Goal: Task Accomplishment & Management: Manage account settings

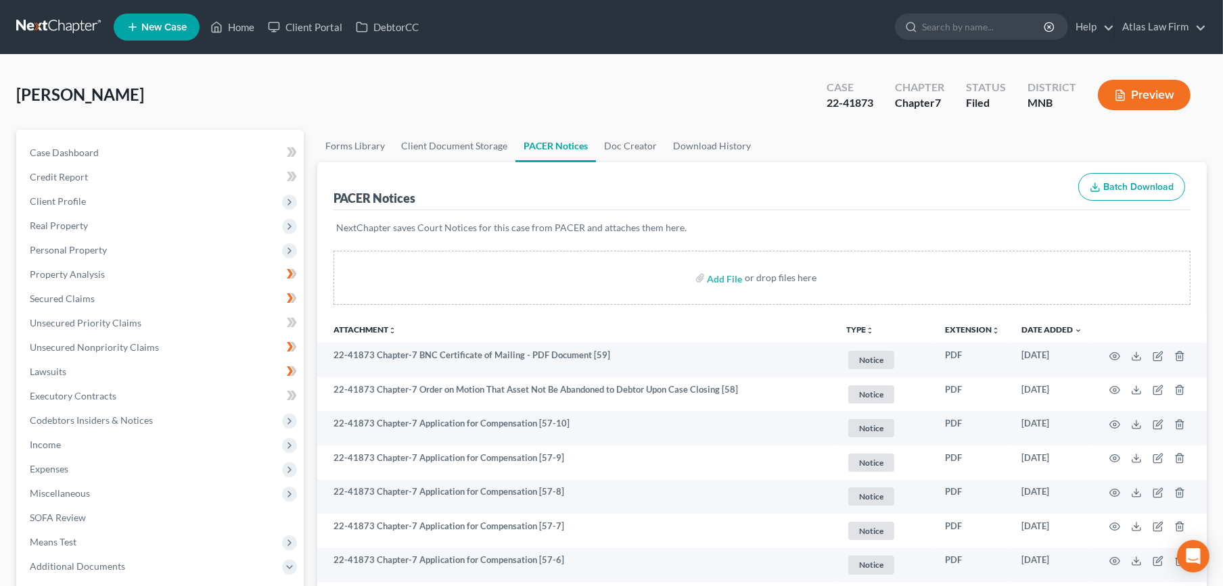
click at [76, 29] on link at bounding box center [59, 27] width 87 height 24
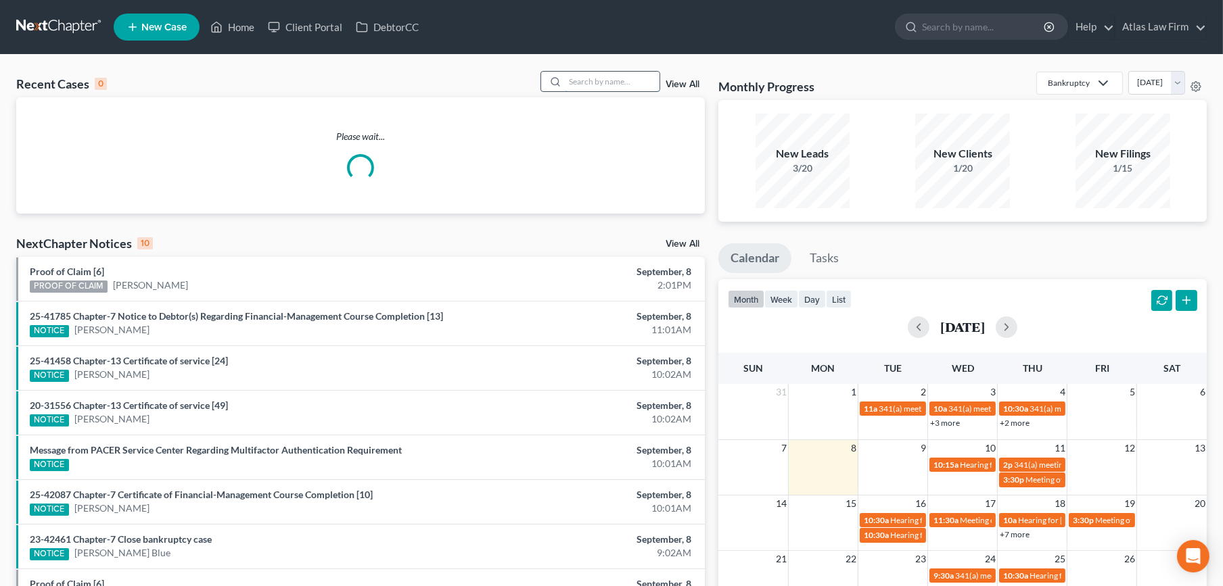
click at [598, 72] on input "search" at bounding box center [612, 82] width 95 height 20
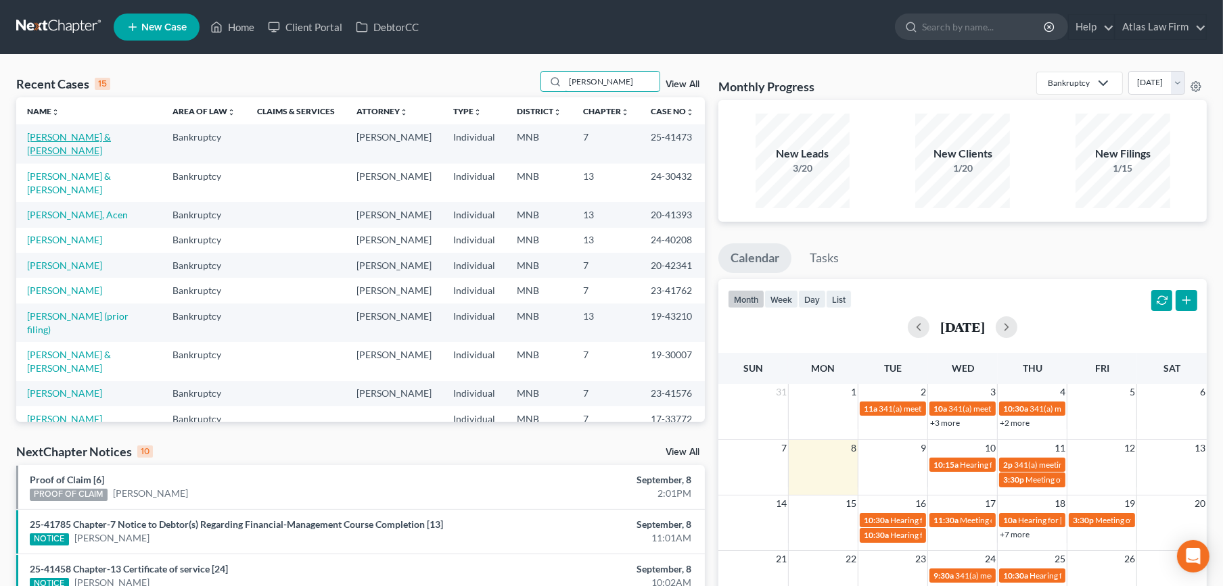
type input "daniel"
click at [61, 137] on link "Daniel, Brian & Courtney" at bounding box center [69, 143] width 84 height 25
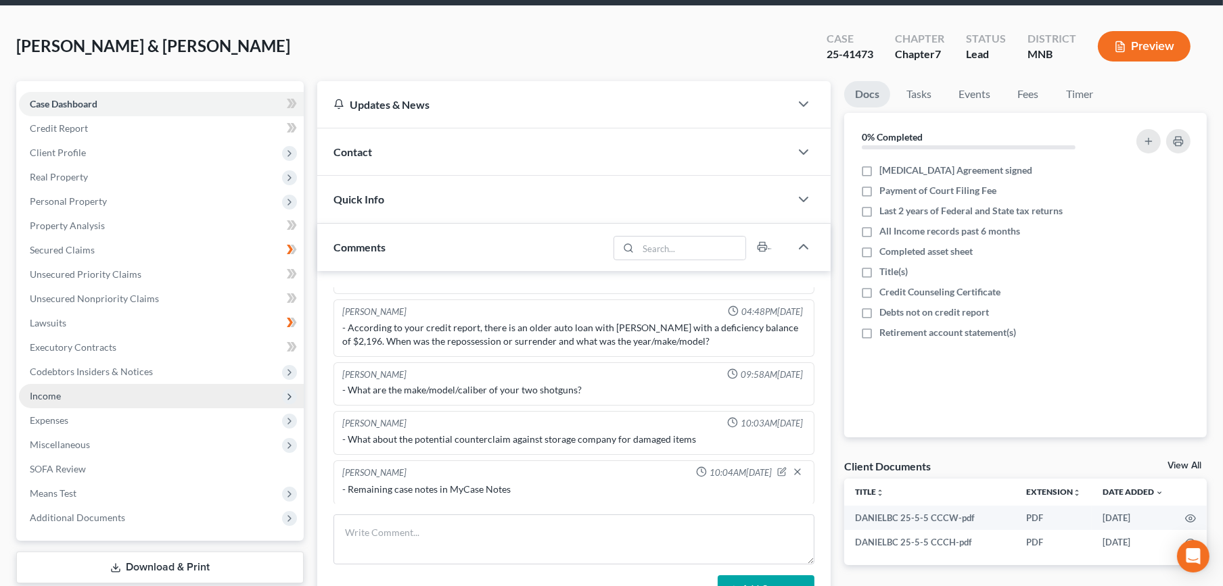
scroll to position [75, 0]
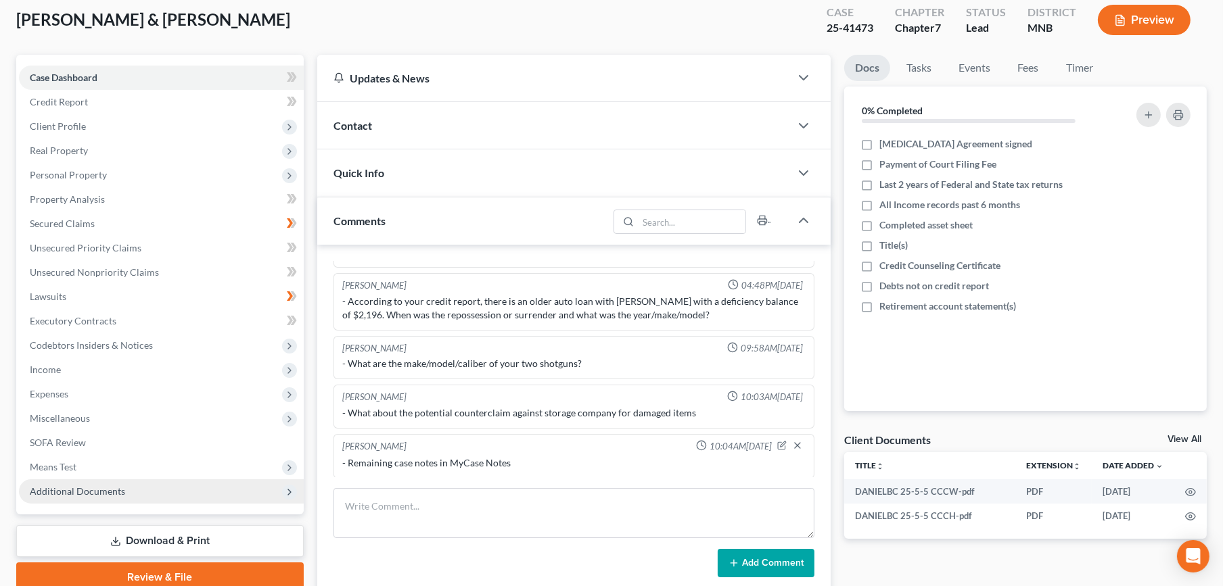
click at [91, 488] on span "Additional Documents" at bounding box center [77, 491] width 95 height 11
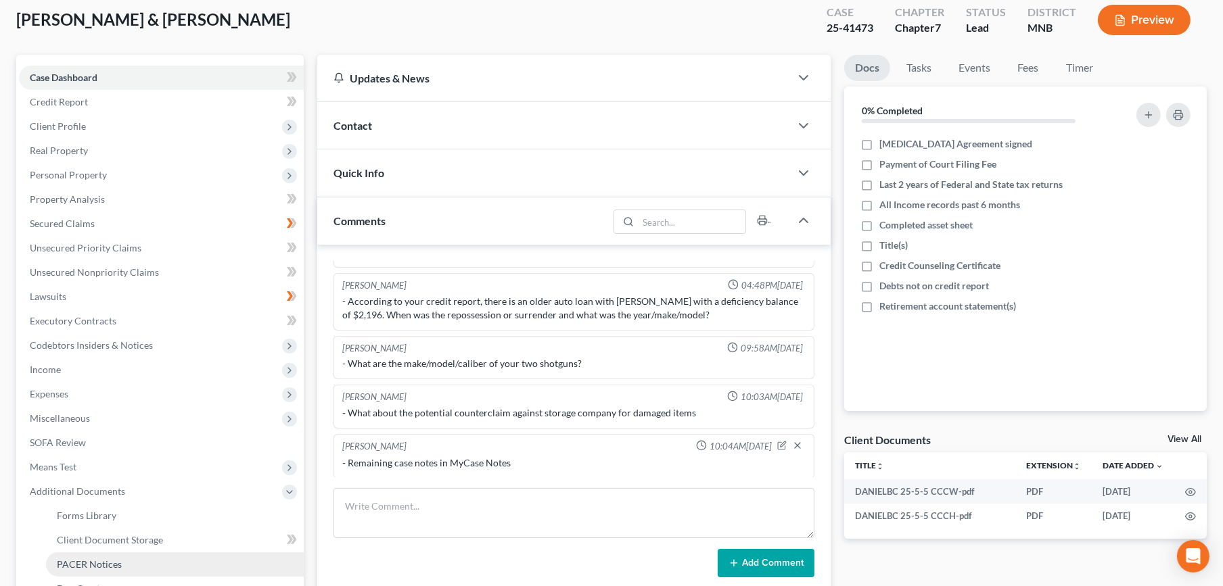
click at [116, 555] on link "PACER Notices" at bounding box center [175, 565] width 258 height 24
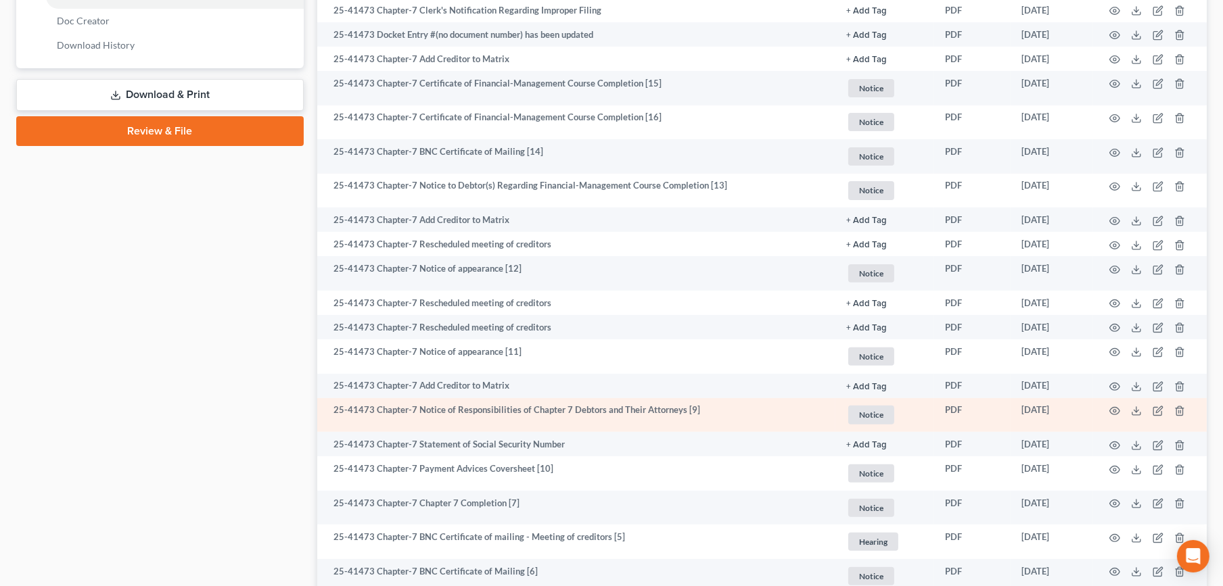
scroll to position [617, 0]
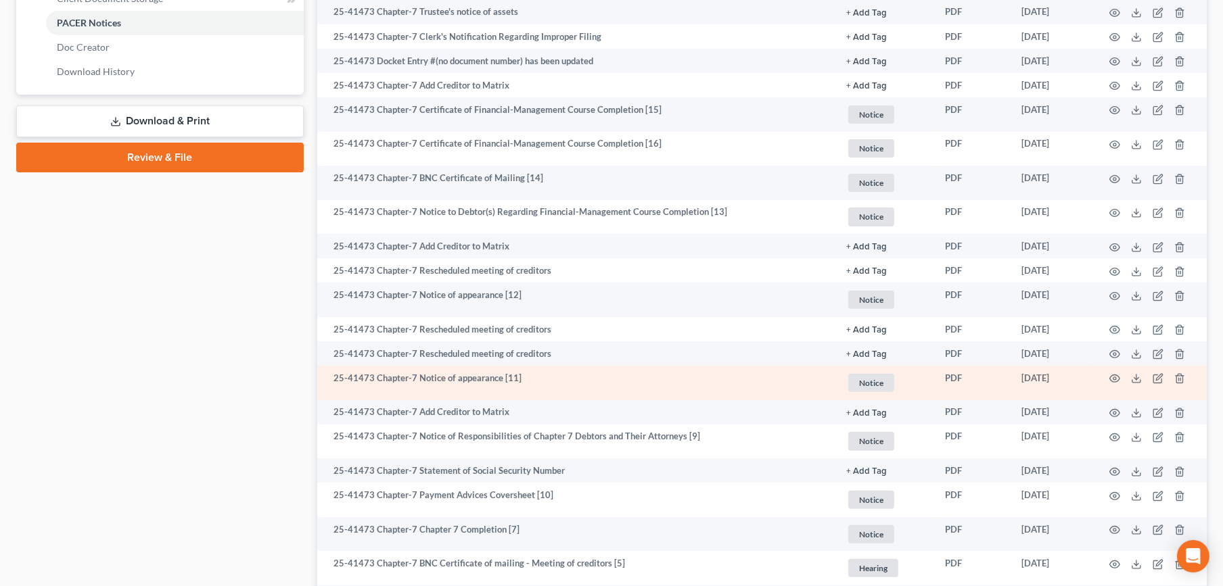
click at [1111, 385] on td at bounding box center [1150, 383] width 114 height 34
click at [1113, 376] on icon "button" at bounding box center [1115, 378] width 10 height 7
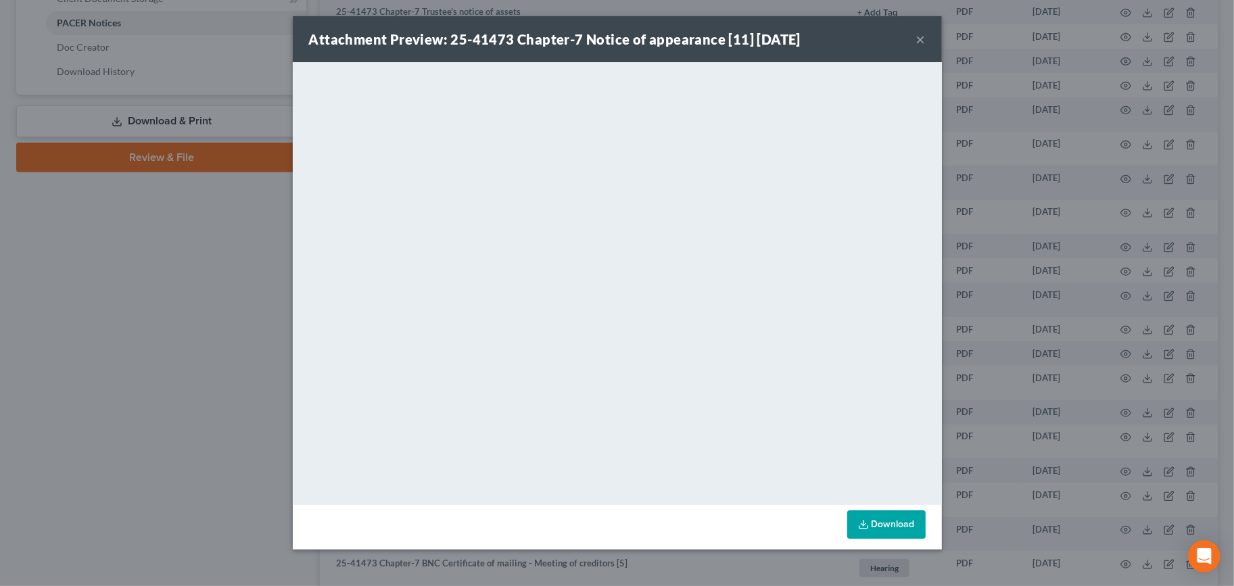
drag, startPoint x: 919, startPoint y: 39, endPoint x: 911, endPoint y: 43, distance: 8.5
click at [919, 39] on button "×" at bounding box center [920, 39] width 9 height 16
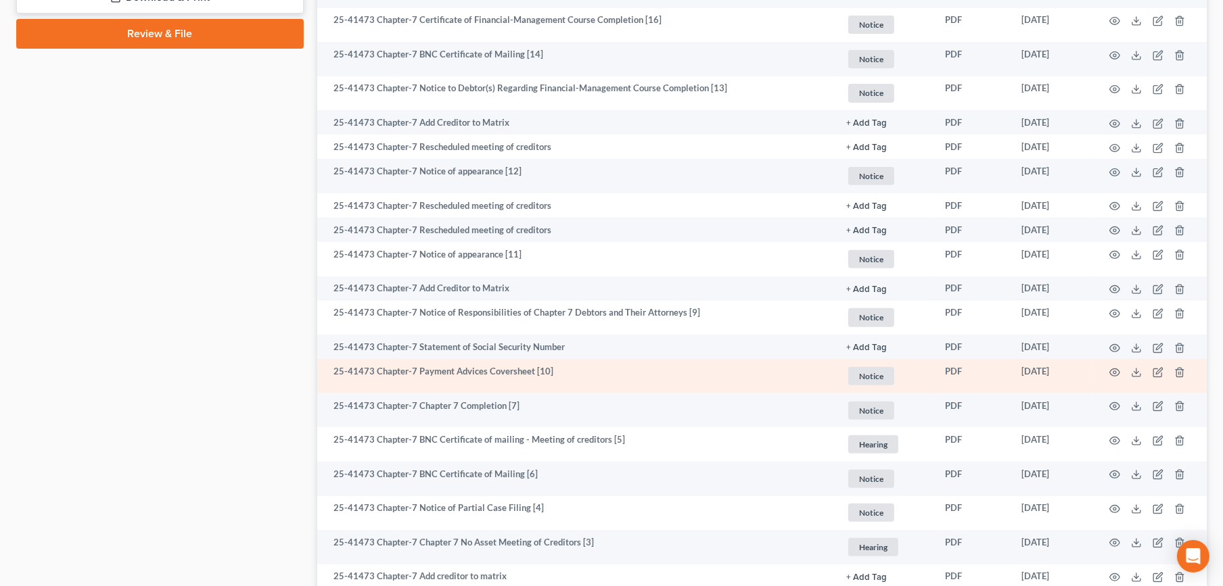
scroll to position [902, 0]
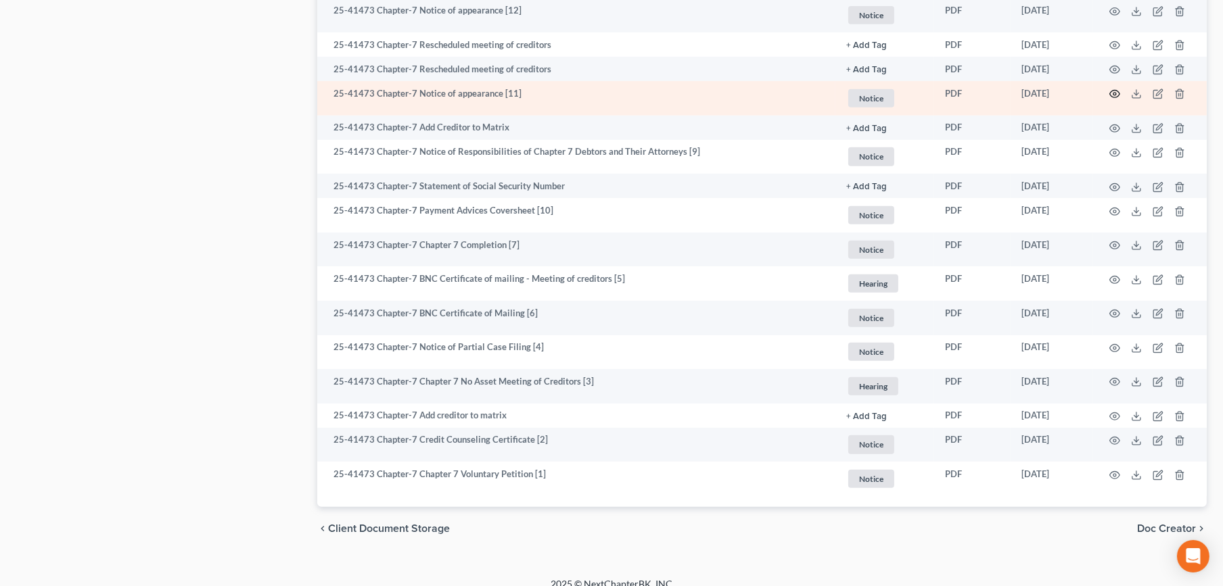
click at [1113, 93] on icon "button" at bounding box center [1114, 94] width 11 height 11
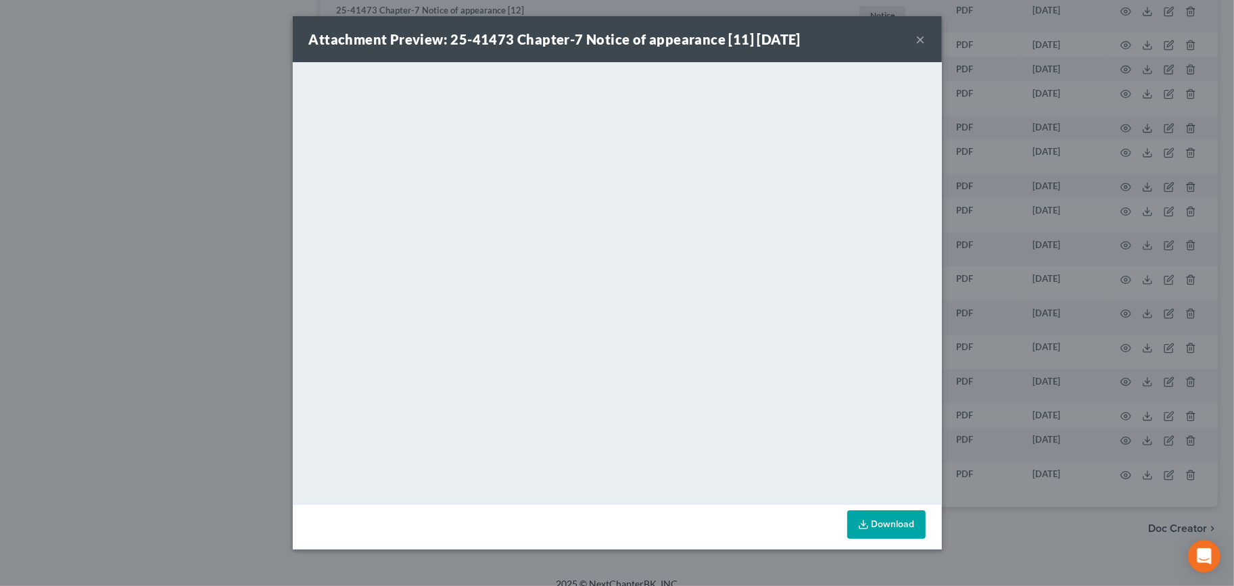
click at [916, 40] on button "×" at bounding box center [920, 39] width 9 height 16
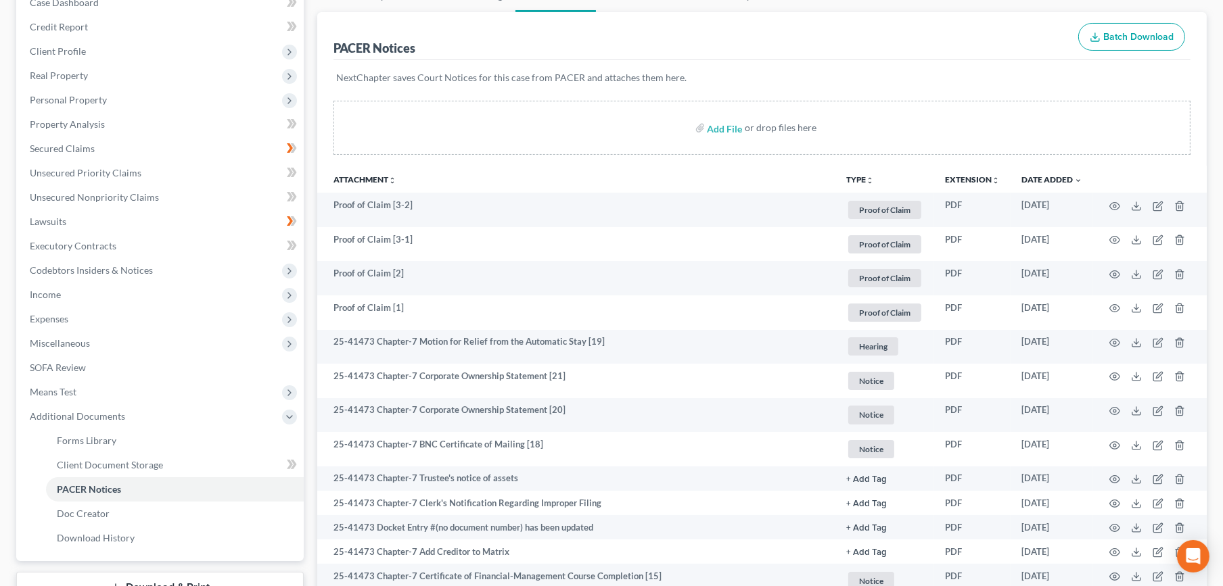
scroll to position [0, 0]
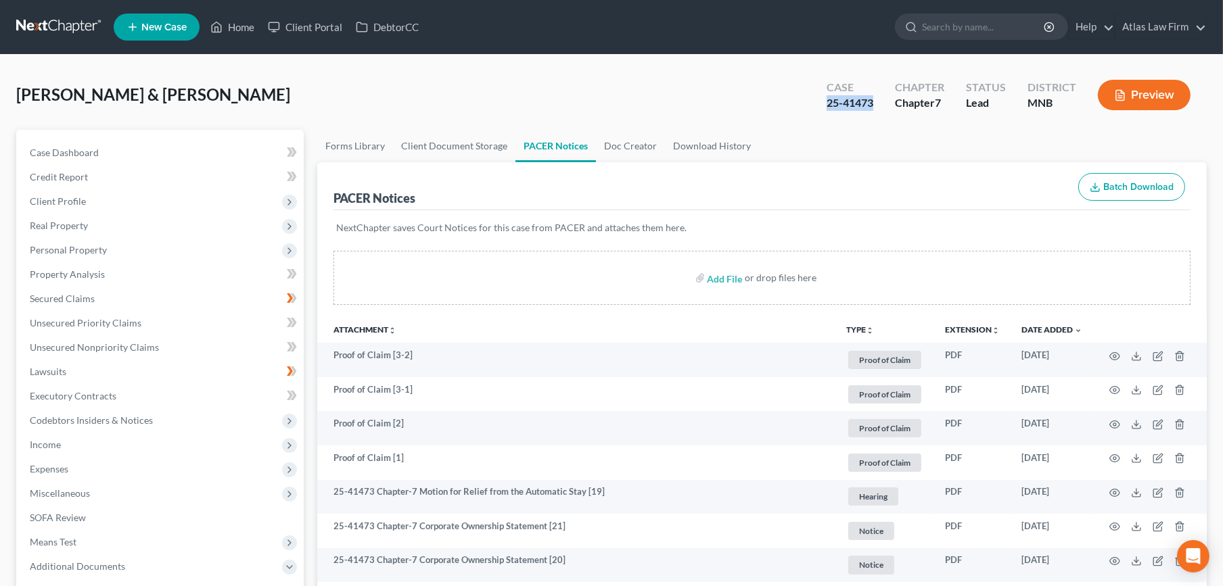
drag, startPoint x: 879, startPoint y: 102, endPoint x: 824, endPoint y: 106, distance: 54.2
click at [824, 106] on div "Case 25-41473" at bounding box center [850, 96] width 68 height 40
copy div "25-41473"
